Goal: Task Accomplishment & Management: Complete application form

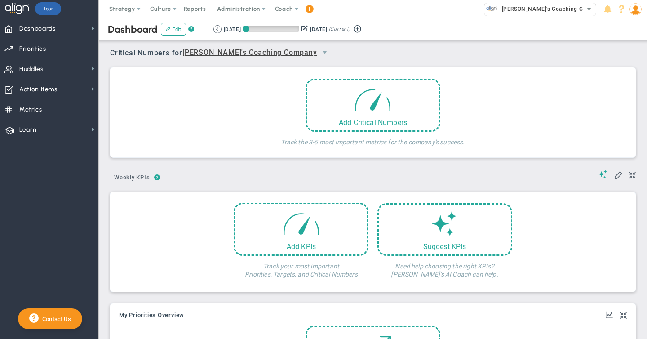
click at [489, 9] on img at bounding box center [491, 8] width 11 height 11
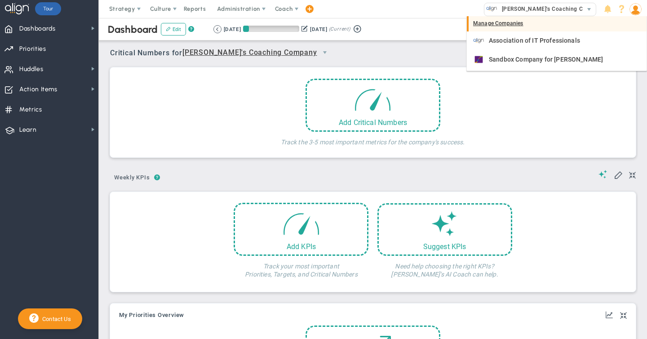
click at [486, 23] on div "Manage Companies" at bounding box center [557, 23] width 180 height 15
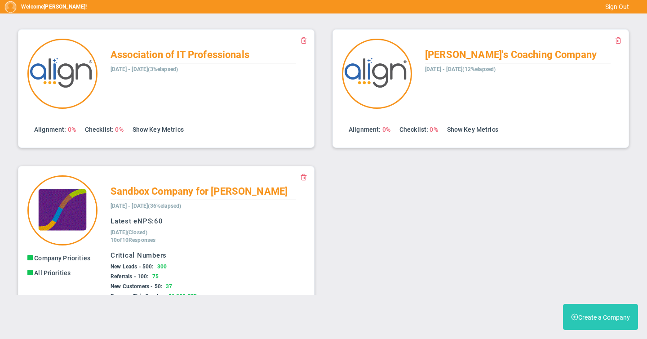
click at [596, 316] on button "Create a Company" at bounding box center [600, 317] width 75 height 26
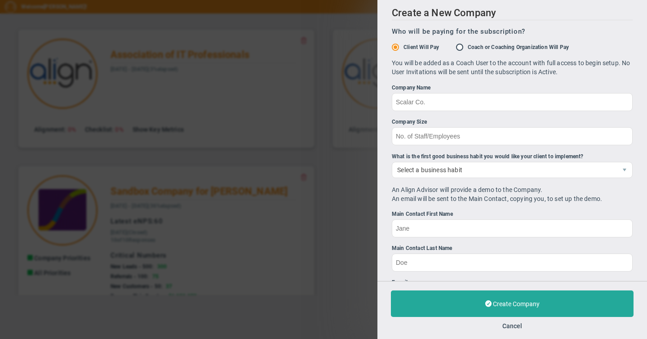
click at [461, 48] on input "Coach or Coaching Organization Will Pay" at bounding box center [462, 47] width 9 height 7
radio input "true"
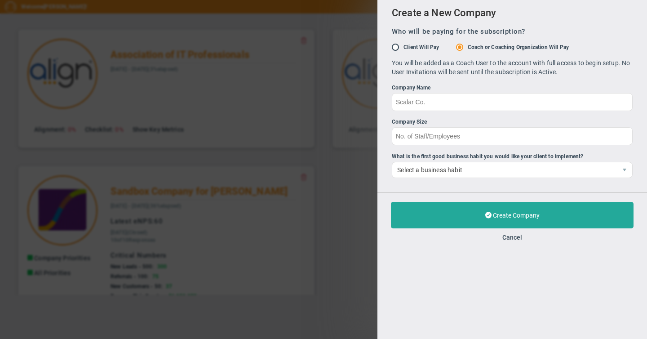
click at [396, 49] on input "Client Will Pay" at bounding box center [398, 47] width 9 height 7
radio input "true"
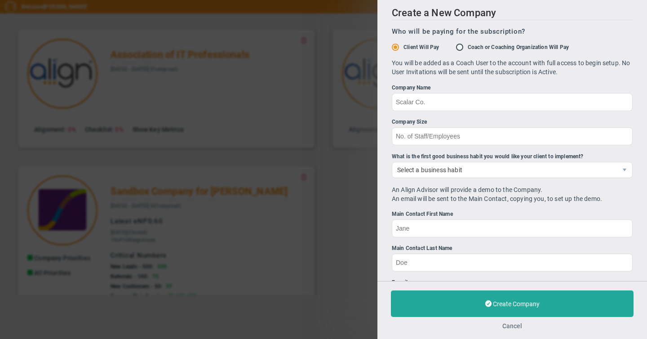
click at [514, 325] on button "Cancel" at bounding box center [513, 325] width 20 height 7
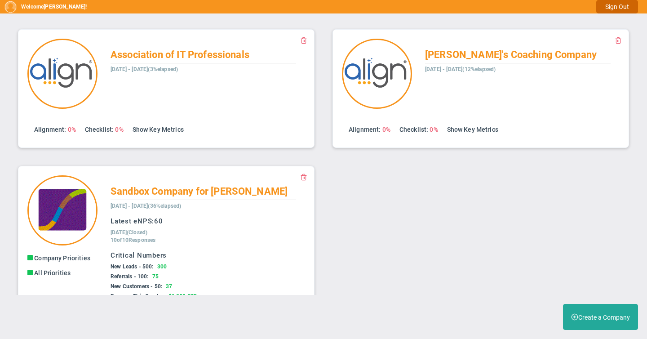
click at [617, 5] on button "Sign Out" at bounding box center [617, 6] width 42 height 13
